Goal: Task Accomplishment & Management: Manage account settings

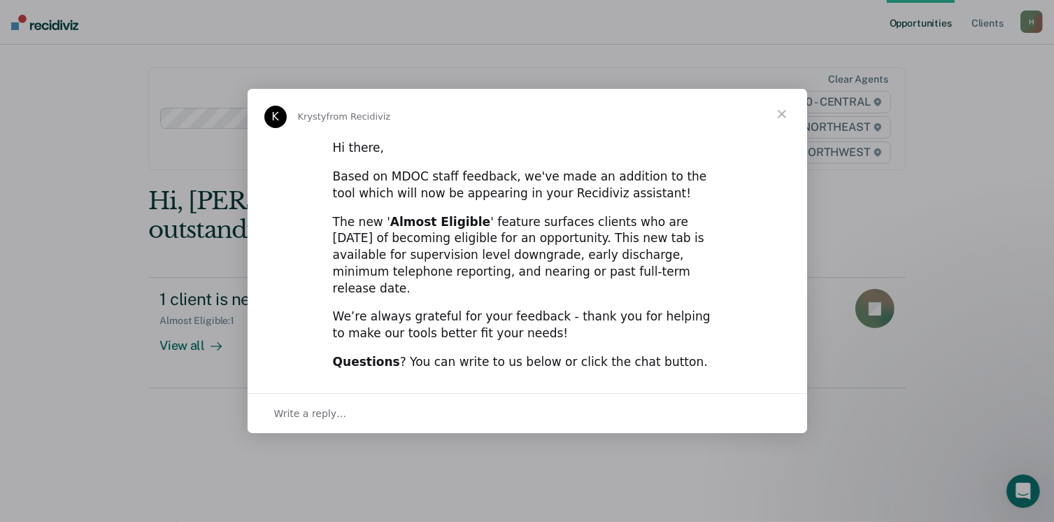
click at [784, 118] on span "Close" at bounding box center [782, 114] width 50 height 50
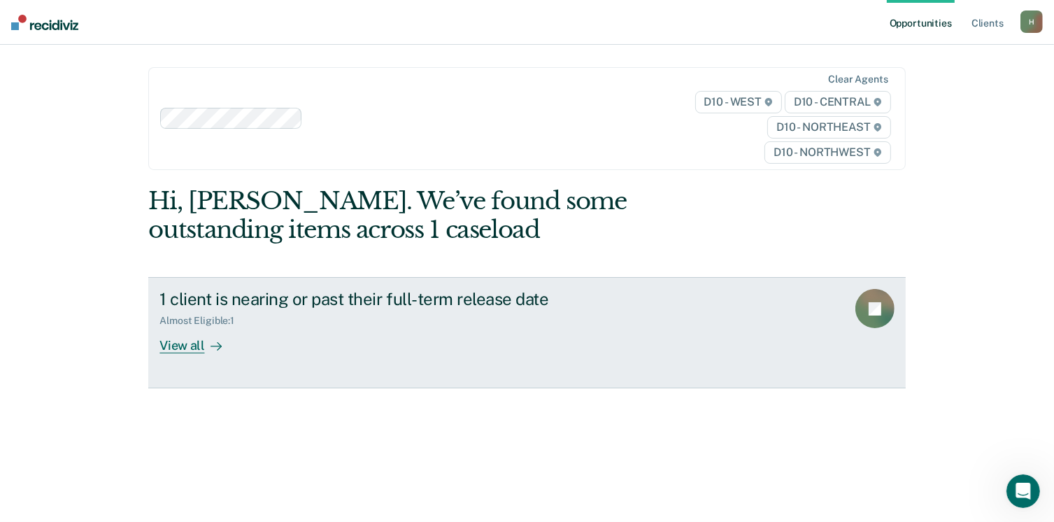
click at [173, 349] on div "View all" at bounding box center [198, 340] width 78 height 27
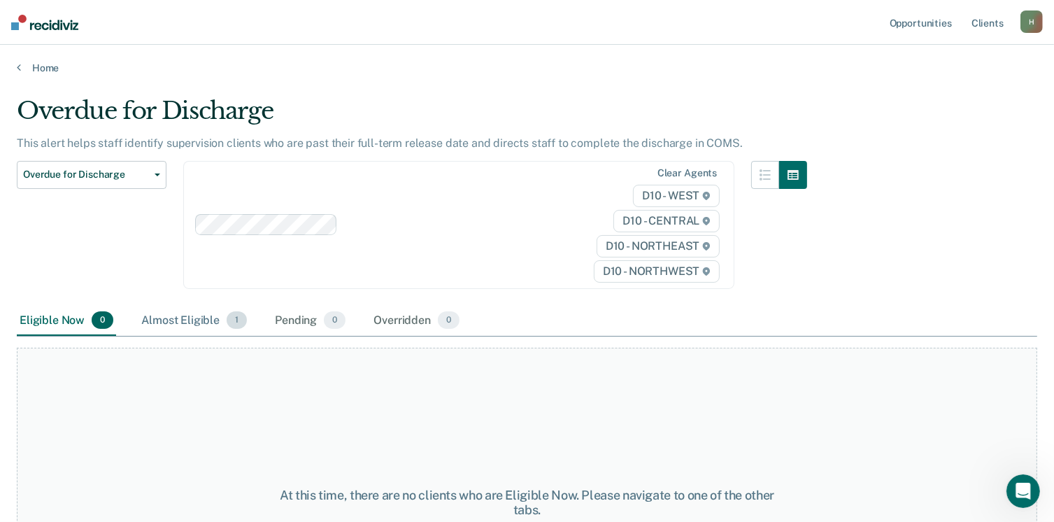
click at [180, 318] on div "Almost Eligible 1" at bounding box center [194, 321] width 111 height 31
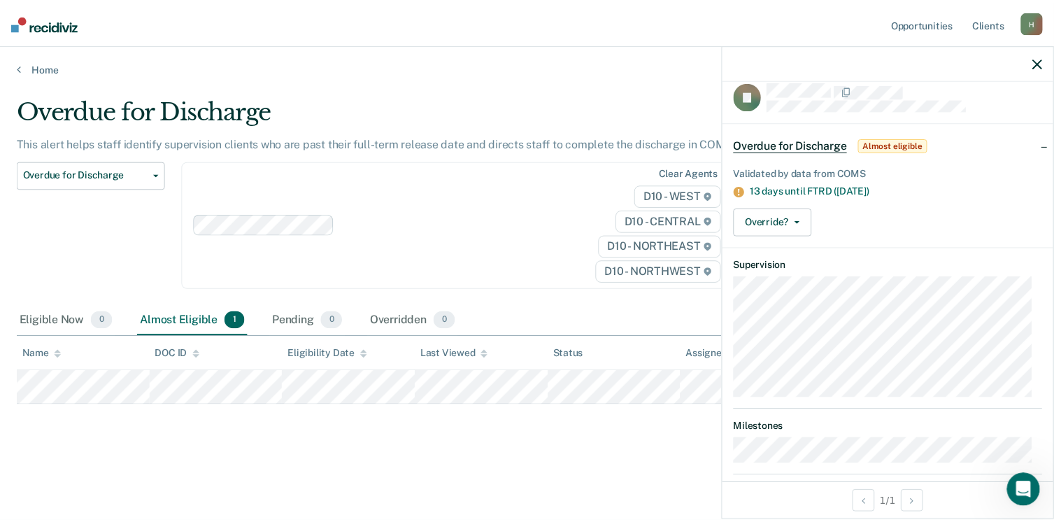
scroll to position [34, 0]
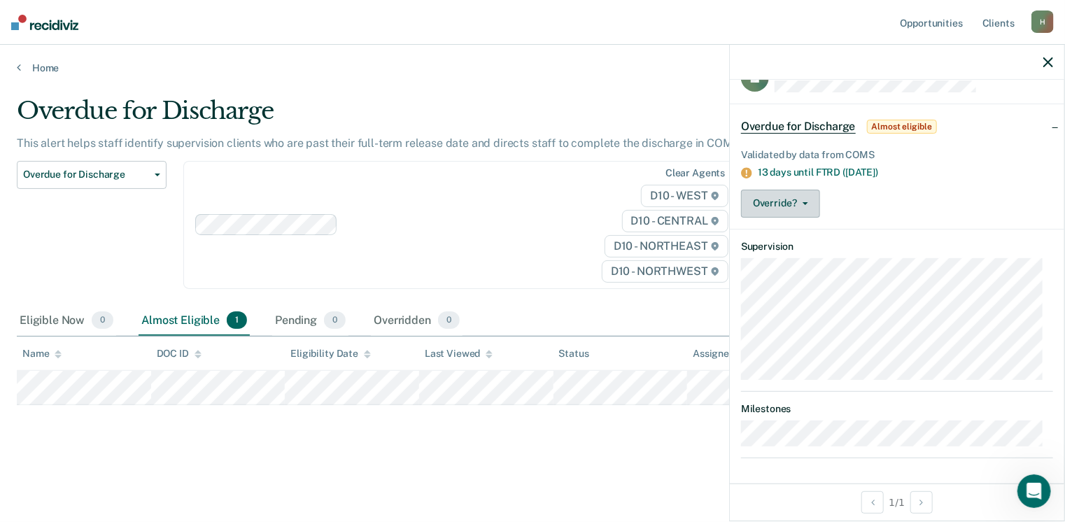
click at [806, 202] on icon "button" at bounding box center [805, 203] width 6 height 3
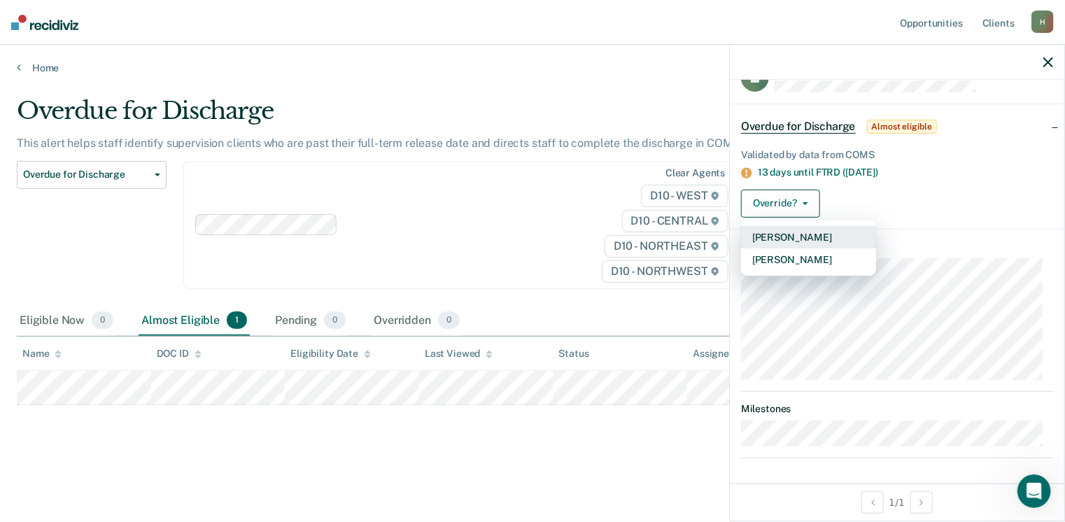
click at [816, 232] on button "[PERSON_NAME]" at bounding box center [808, 237] width 135 height 22
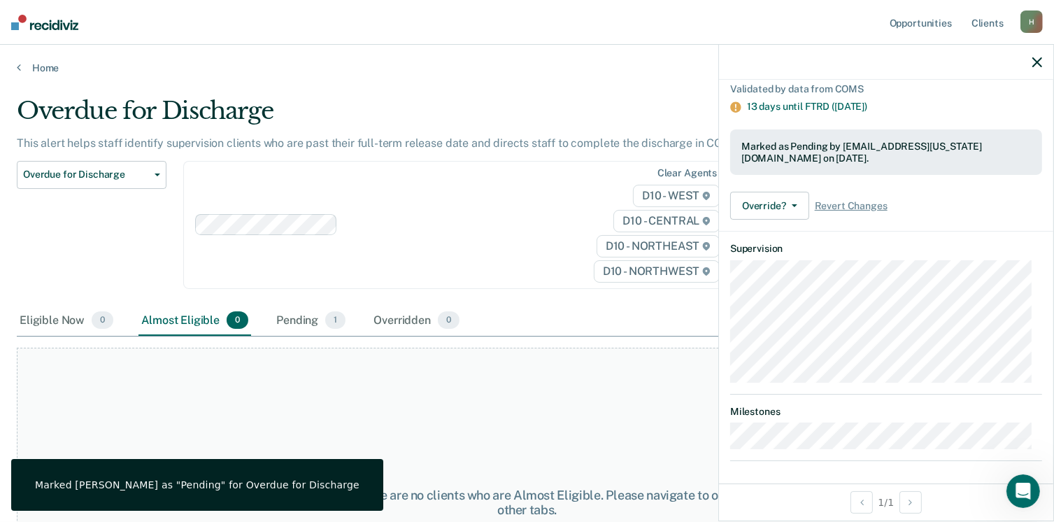
scroll to position [101, 0]
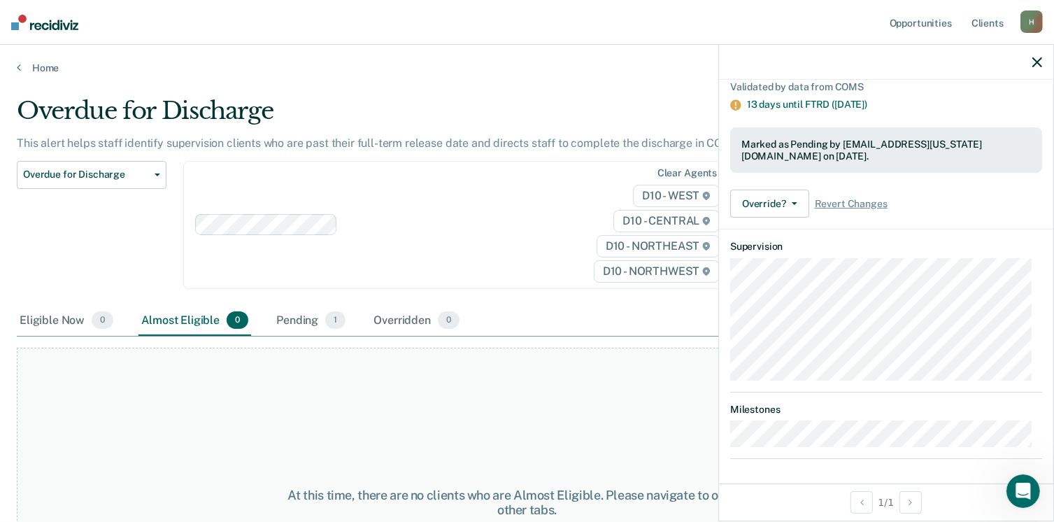
click at [1033, 69] on div at bounding box center [886, 62] width 334 height 35
click at [1041, 57] on button "button" at bounding box center [1038, 62] width 10 height 12
